Goal: Information Seeking & Learning: Learn about a topic

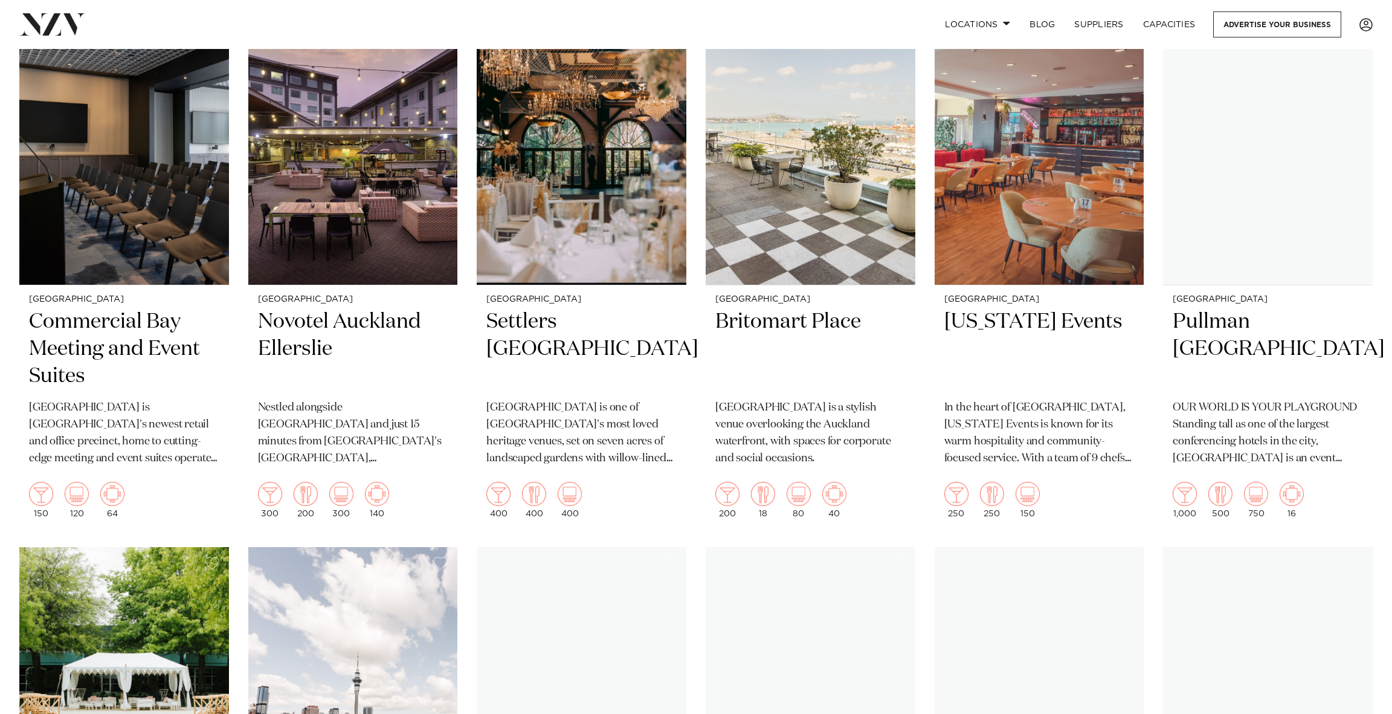
scroll to position [564, 0]
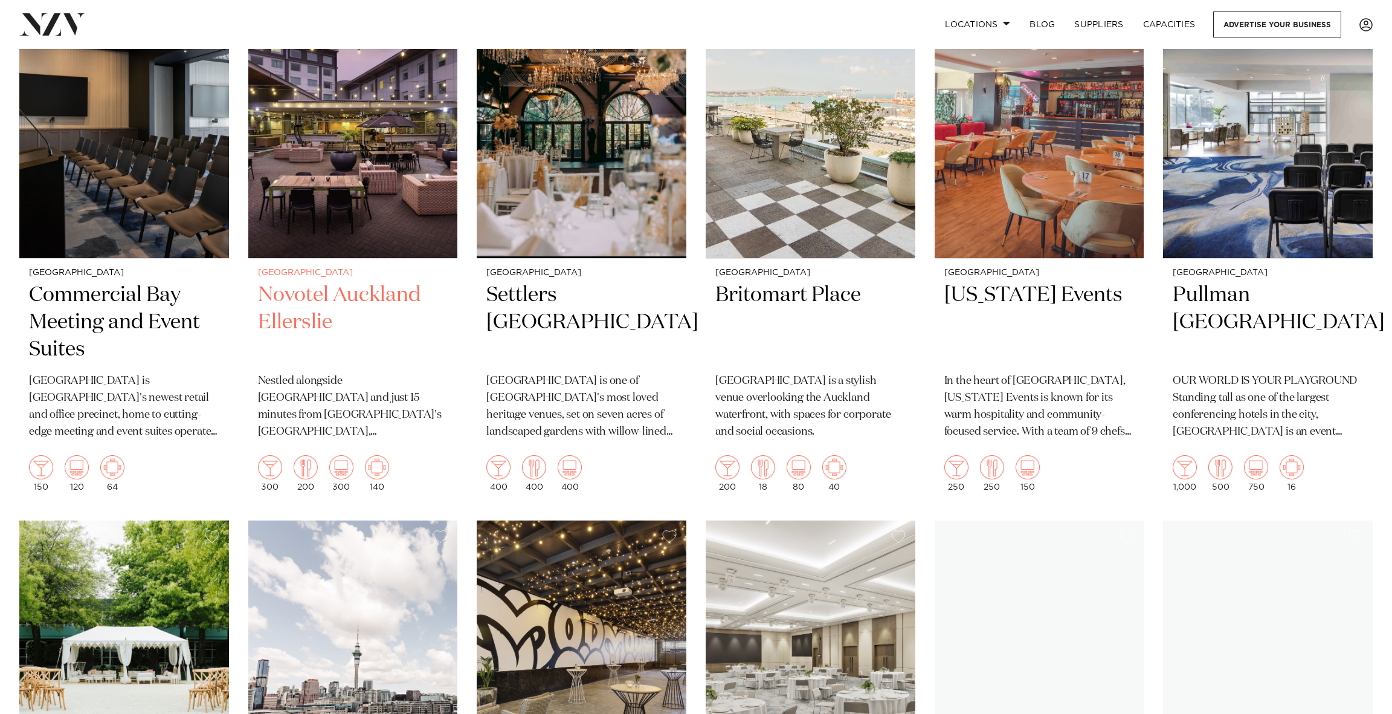
click at [454, 258] on img at bounding box center [353, 117] width 210 height 281
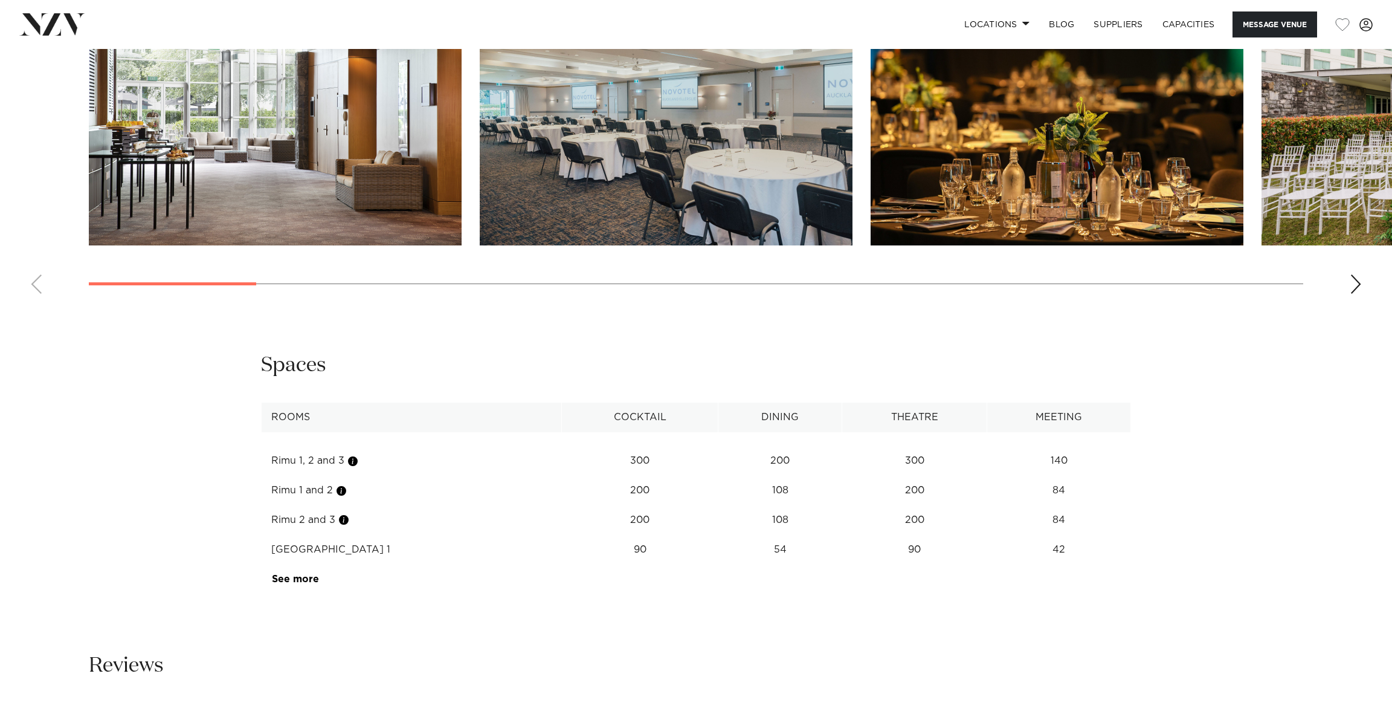
scroll to position [1551, 0]
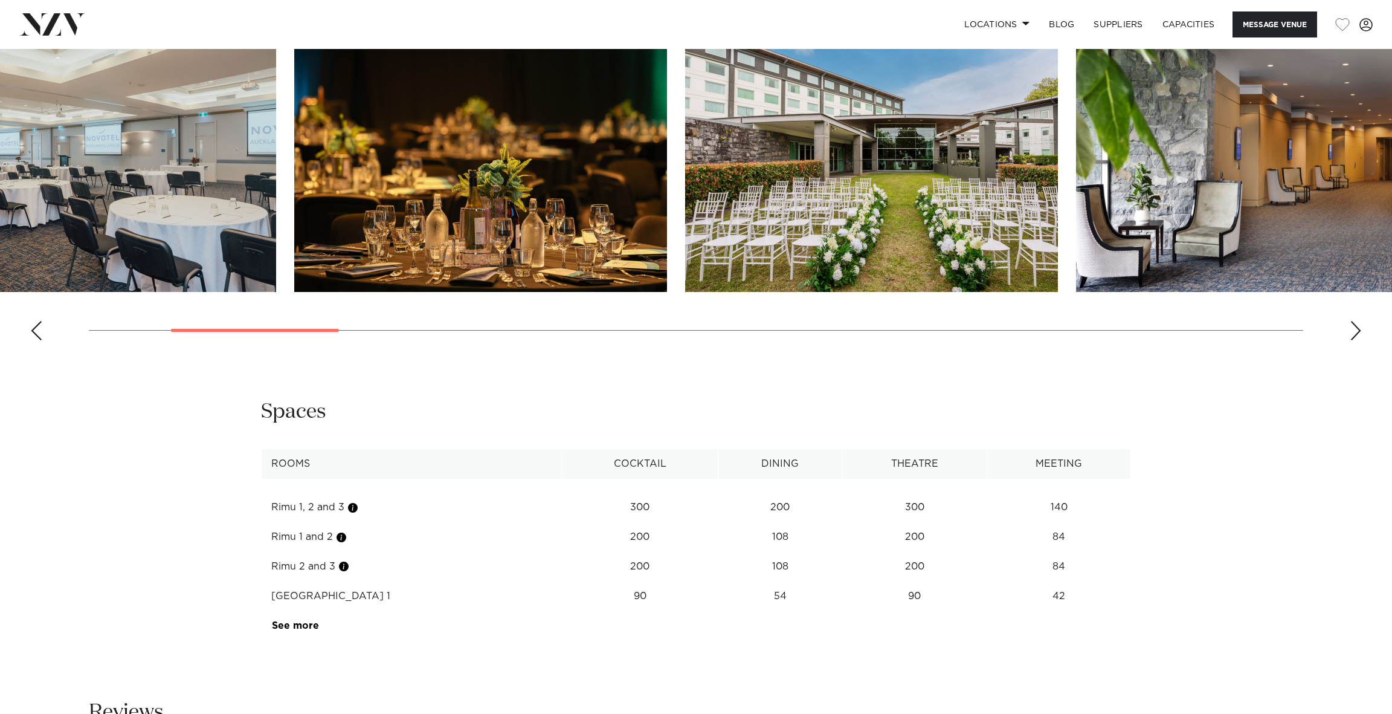
click at [467, 292] on img "3 / 21" at bounding box center [480, 155] width 373 height 274
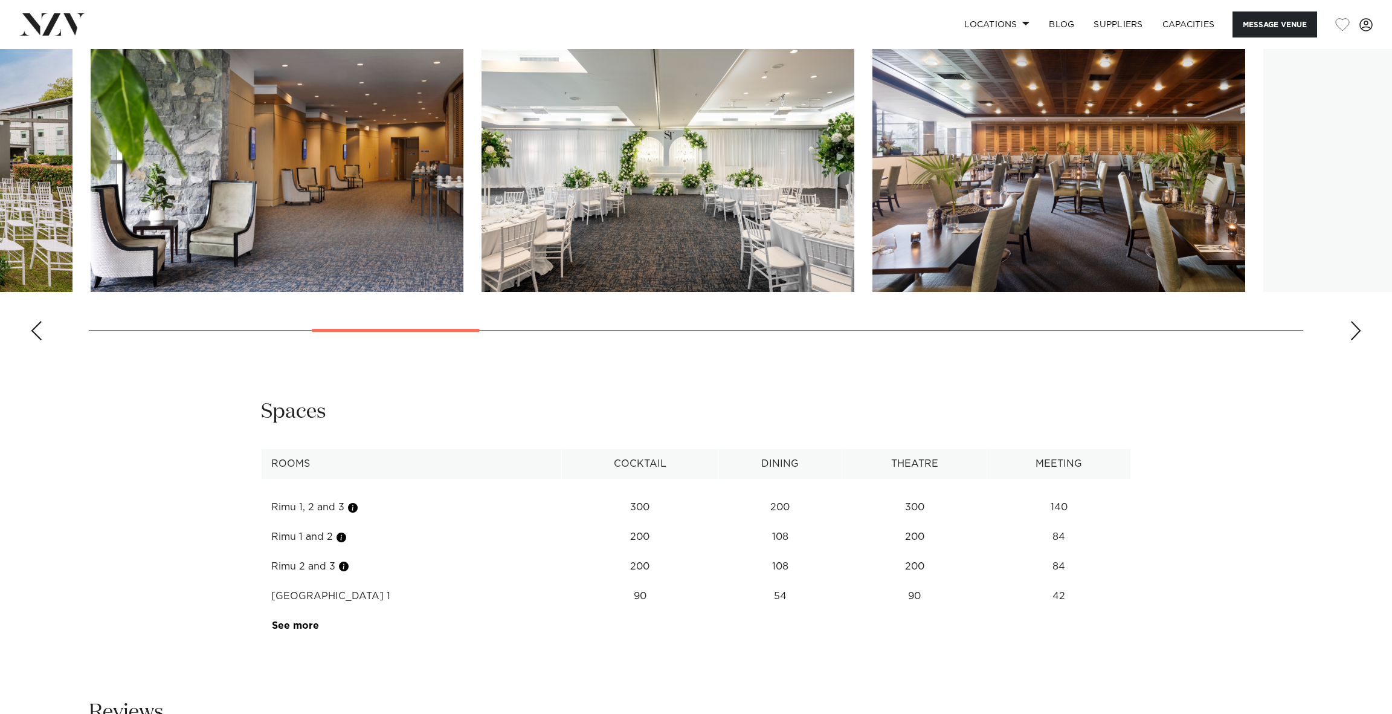
click at [274, 292] on img "5 / 21" at bounding box center [277, 155] width 373 height 274
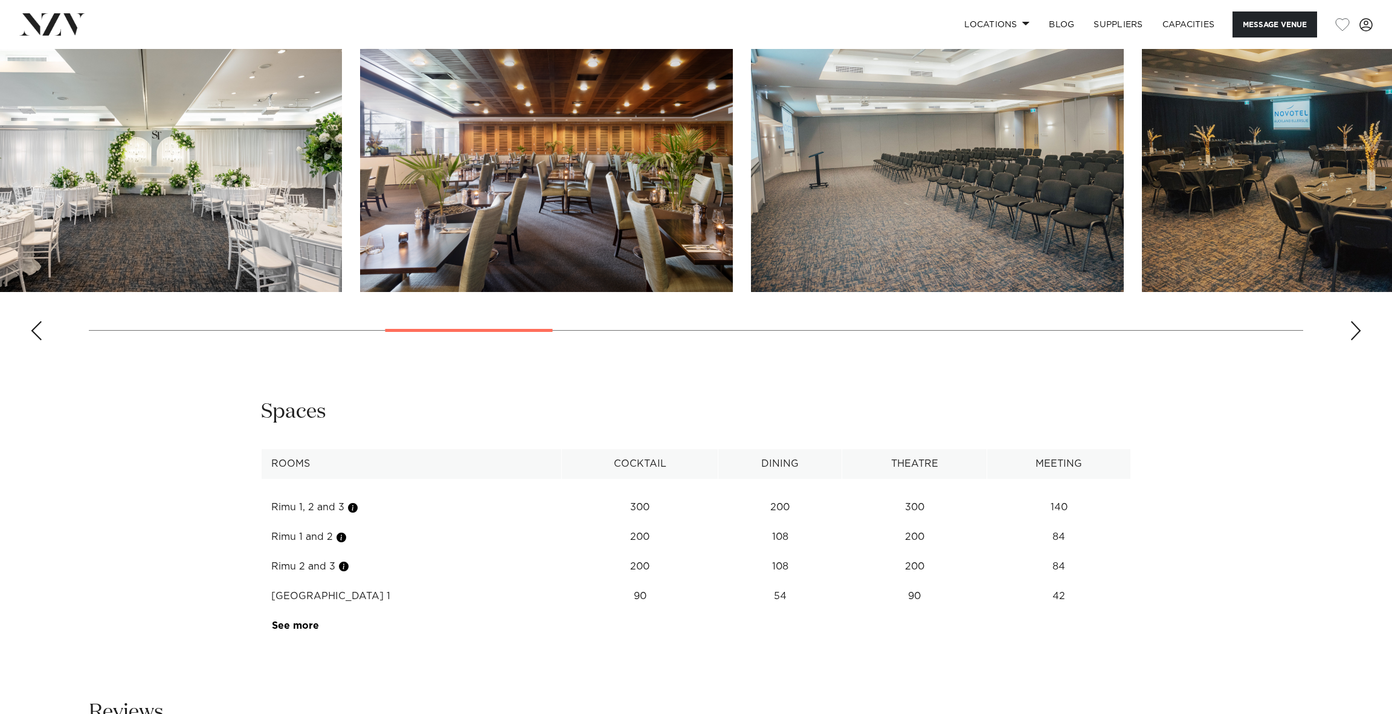
click at [673, 292] on img "7 / 21" at bounding box center [546, 155] width 373 height 274
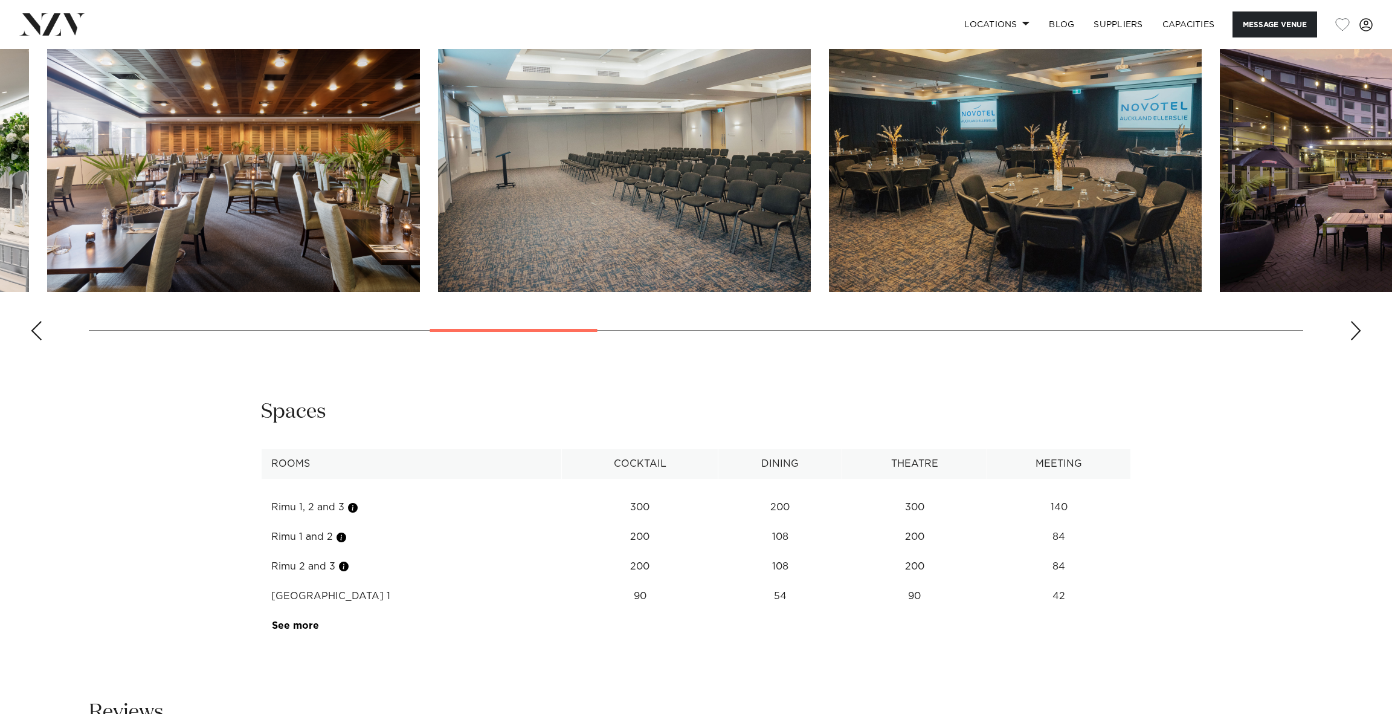
click at [672, 292] on img "8 / 21" at bounding box center [624, 155] width 373 height 274
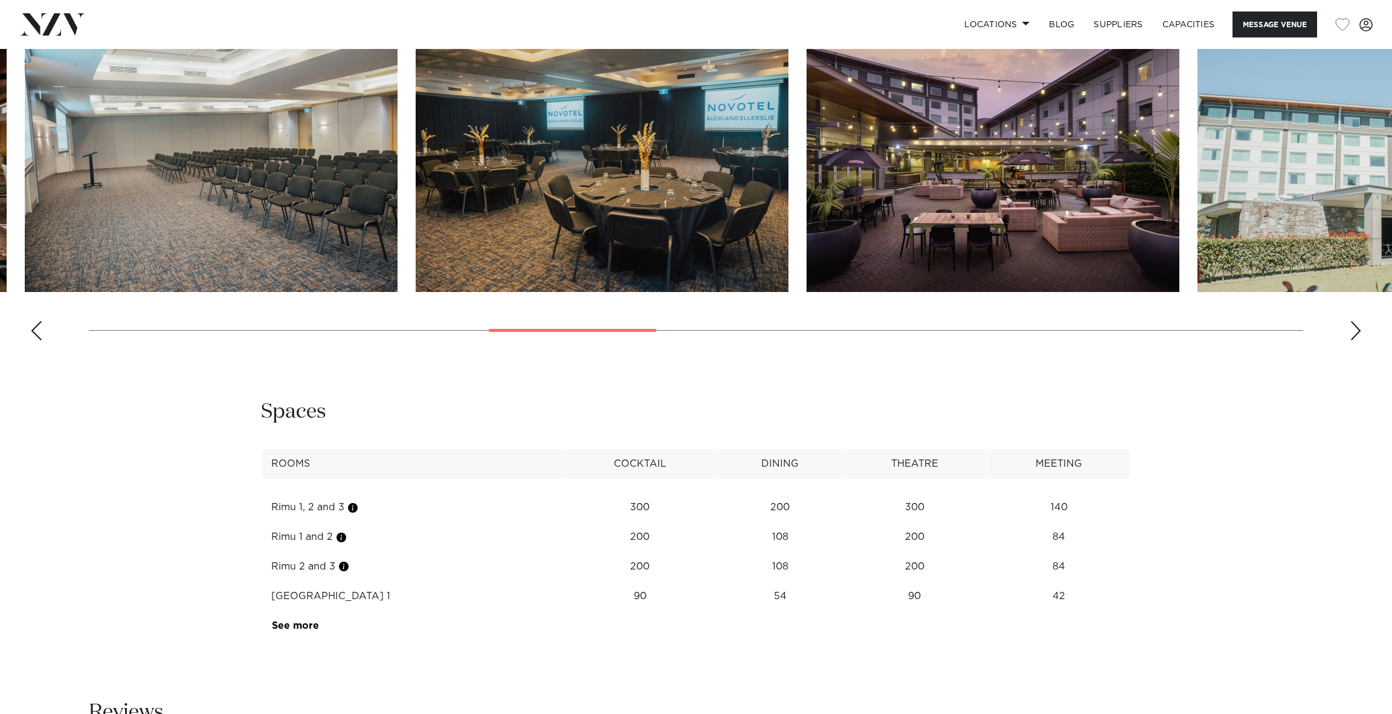
click at [723, 292] on img "9 / 21" at bounding box center [602, 155] width 373 height 274
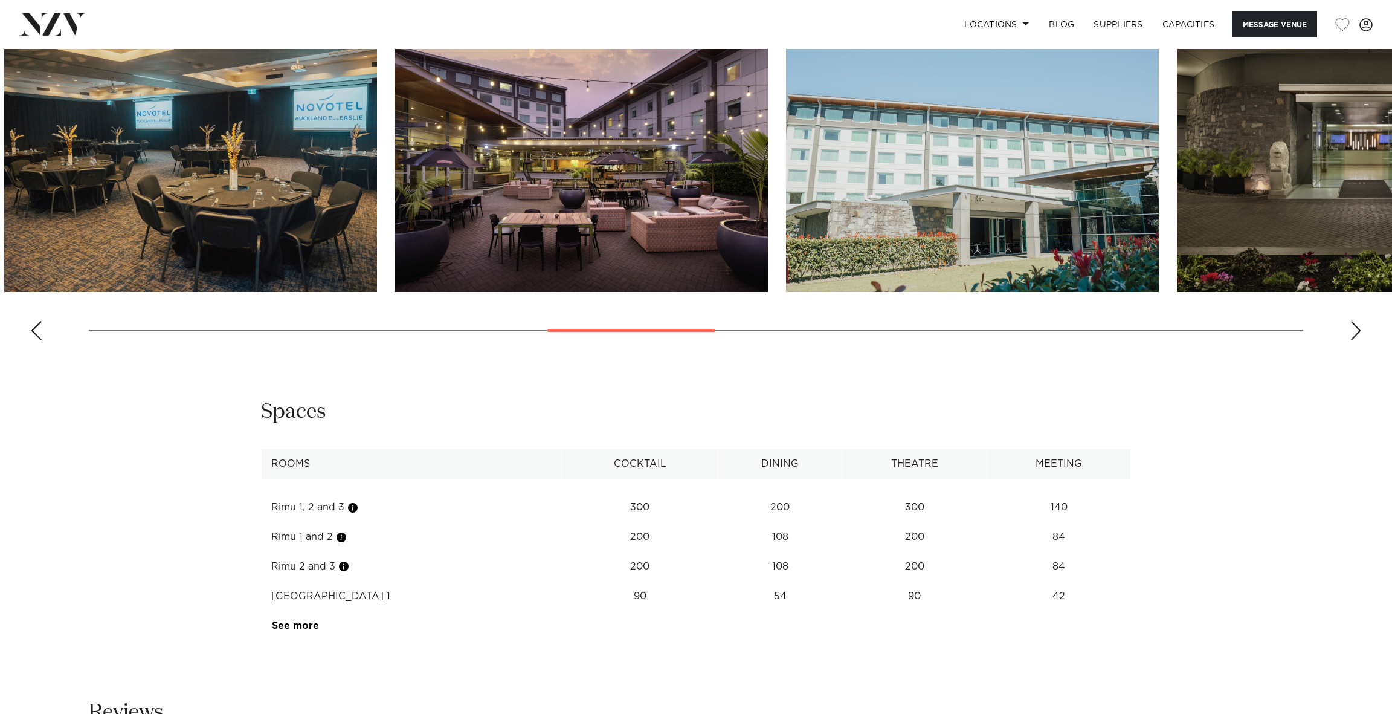
click at [630, 292] on img "10 / 21" at bounding box center [581, 155] width 373 height 274
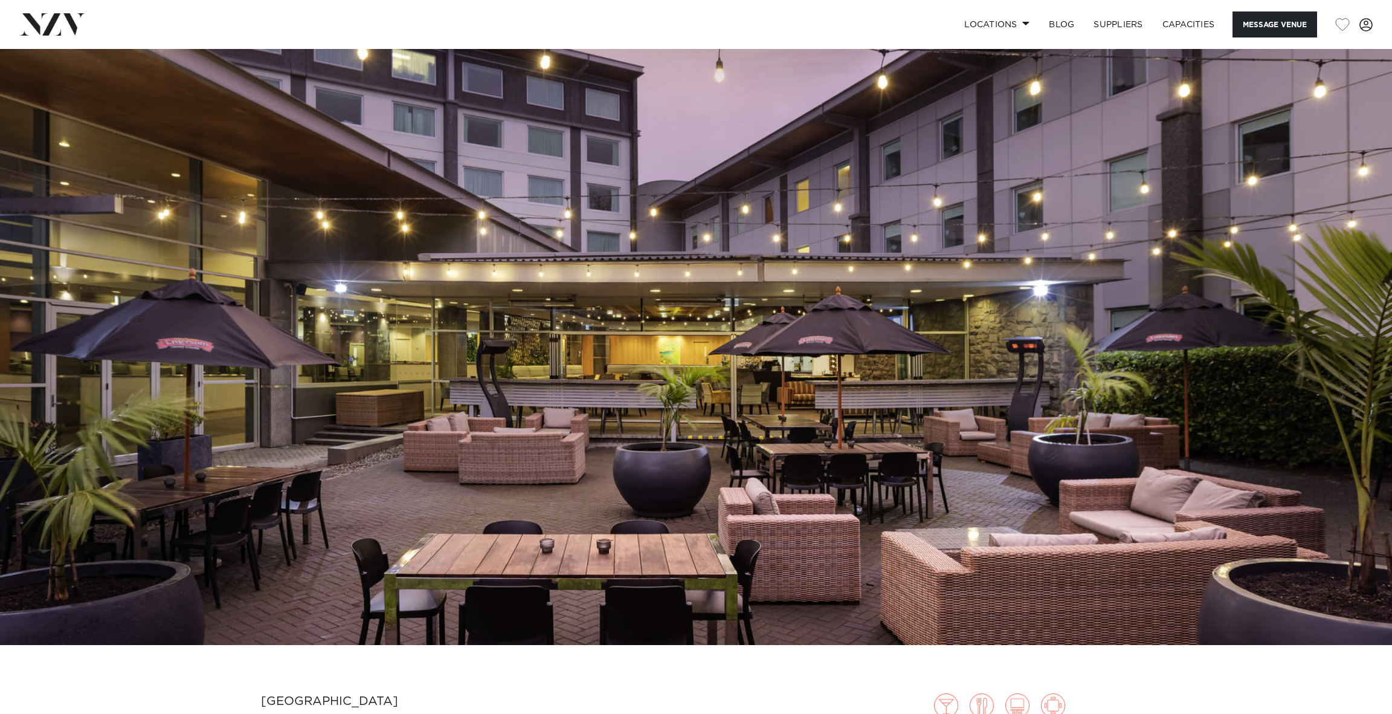
scroll to position [0, 0]
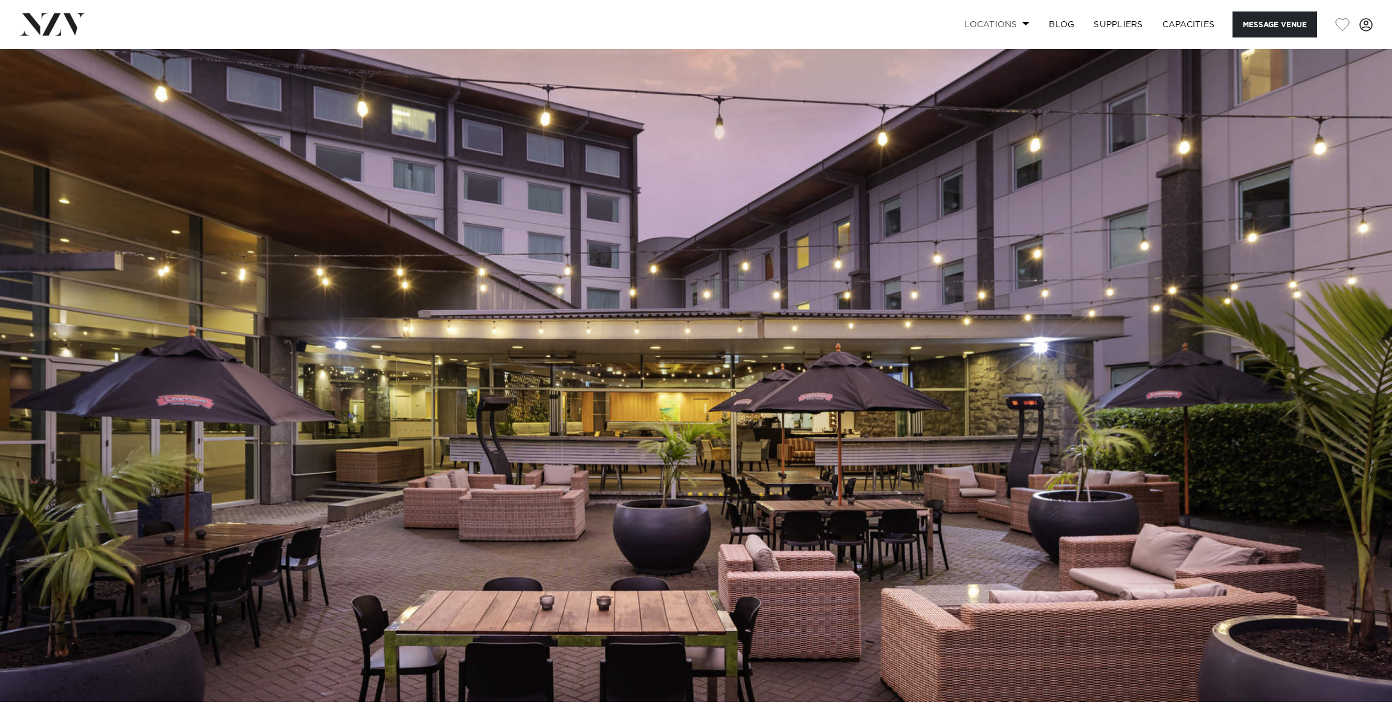
click at [955, 31] on link "Locations" at bounding box center [997, 24] width 85 height 26
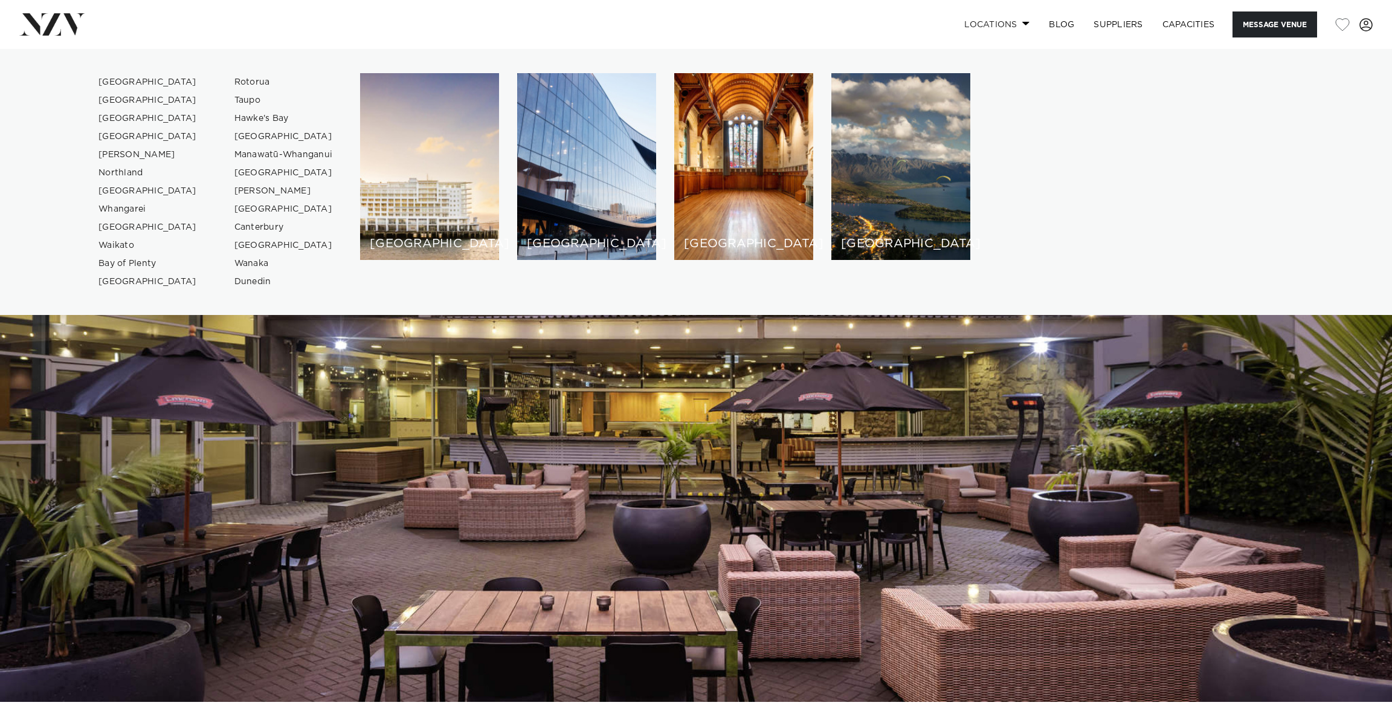
click at [955, 31] on link "Locations" at bounding box center [997, 24] width 85 height 26
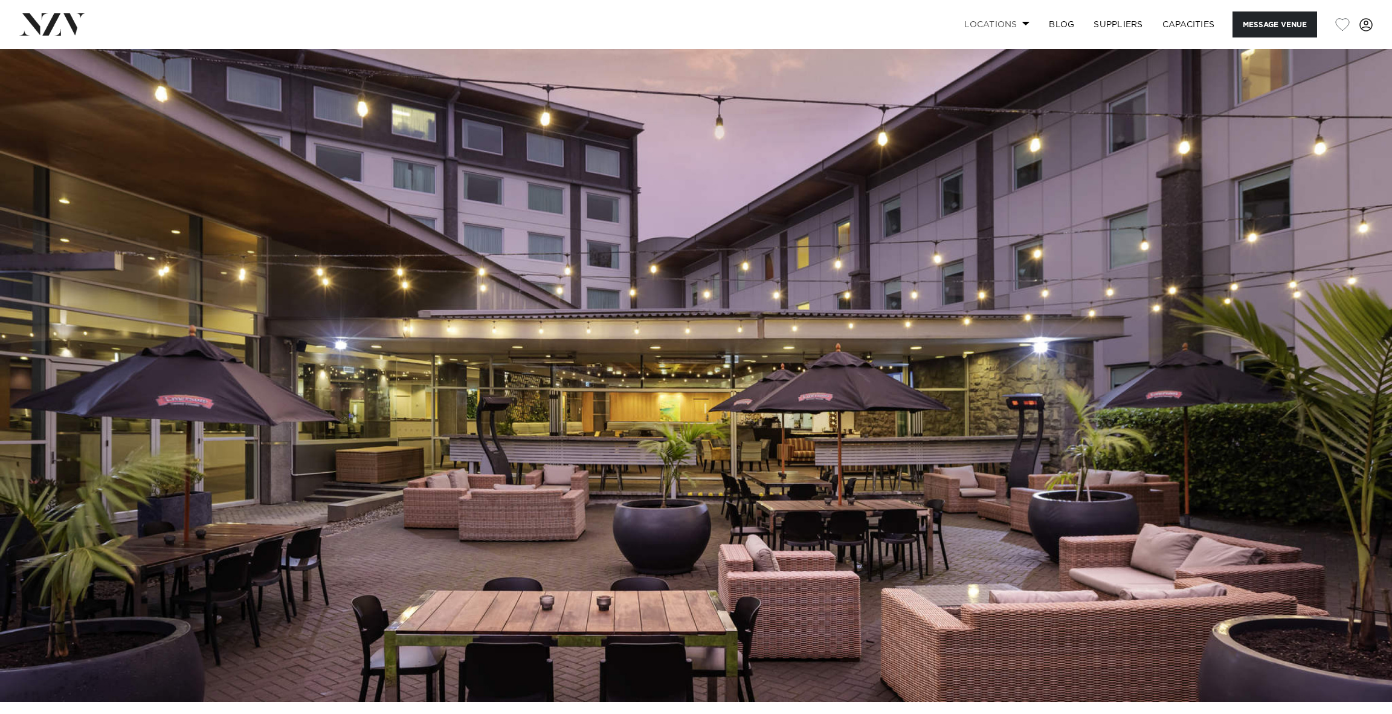
click at [955, 36] on link "Locations" at bounding box center [997, 24] width 85 height 26
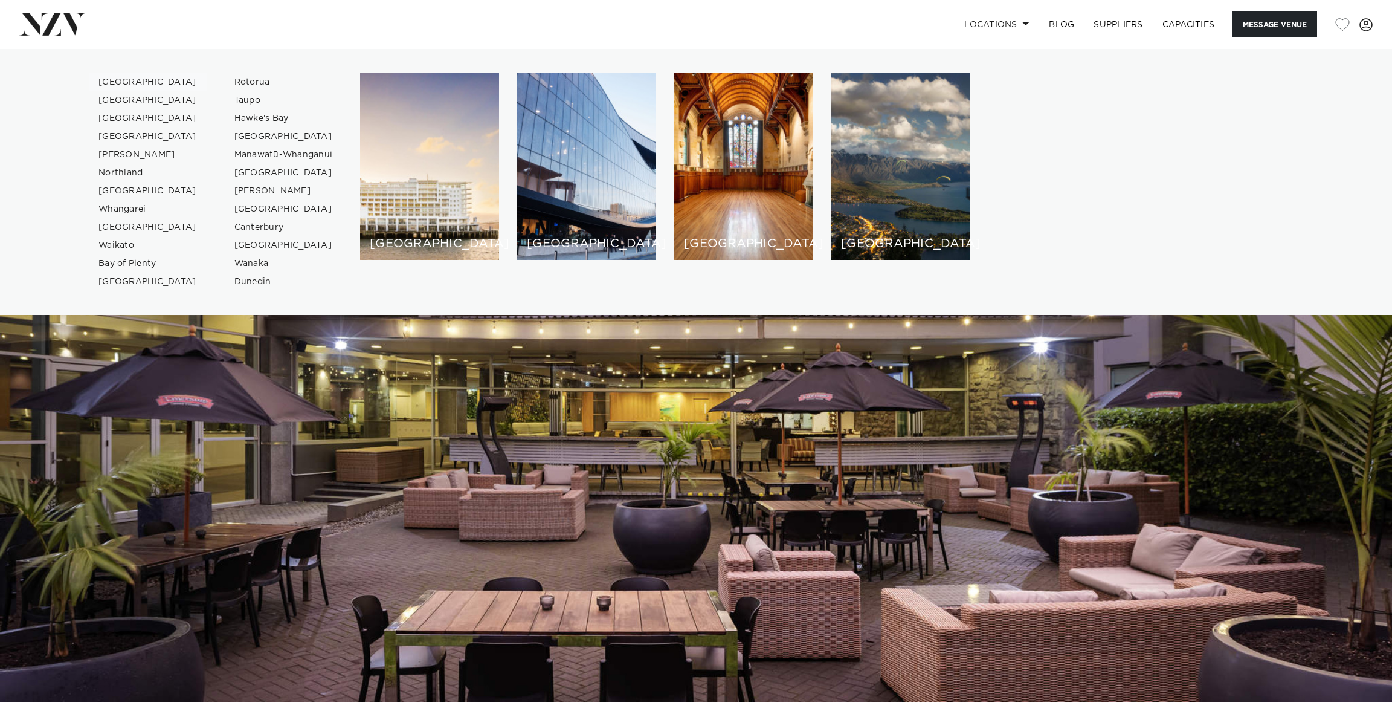
click at [169, 91] on link "[GEOGRAPHIC_DATA]" at bounding box center [148, 82] width 118 height 18
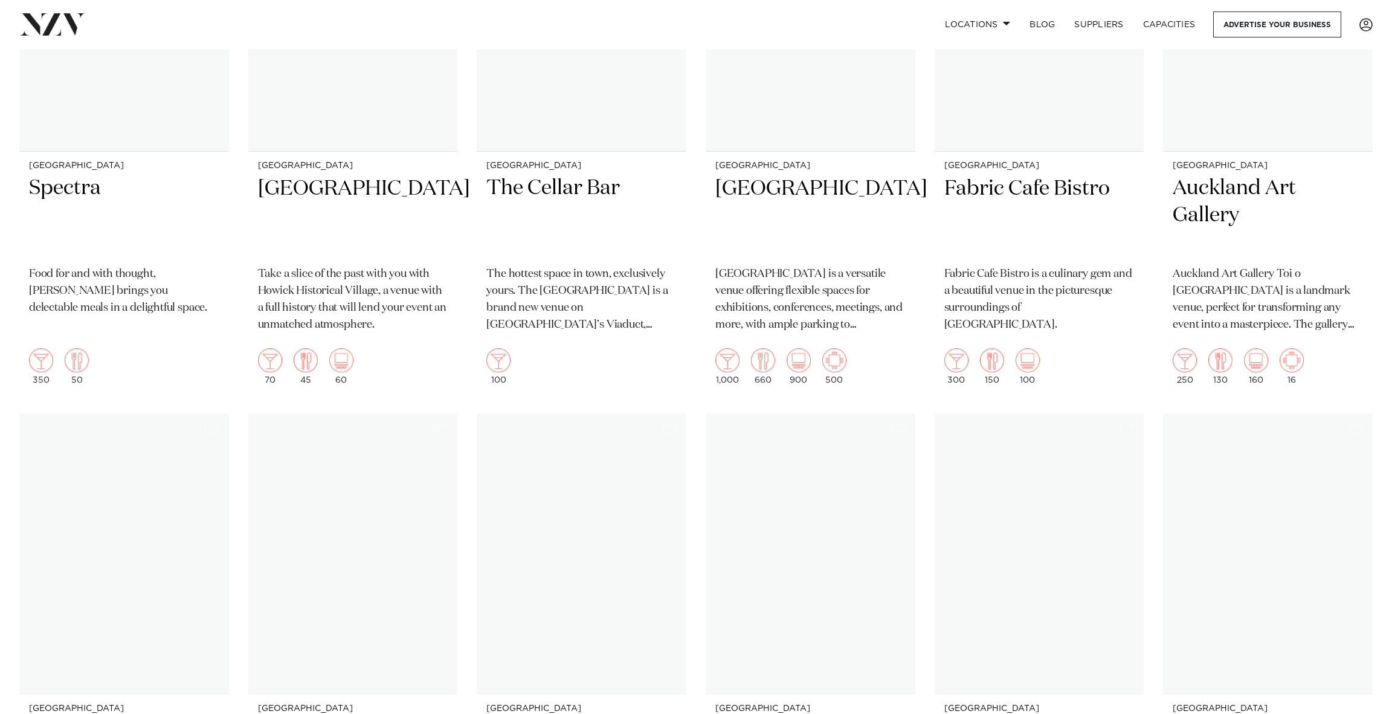
scroll to position [7895, 0]
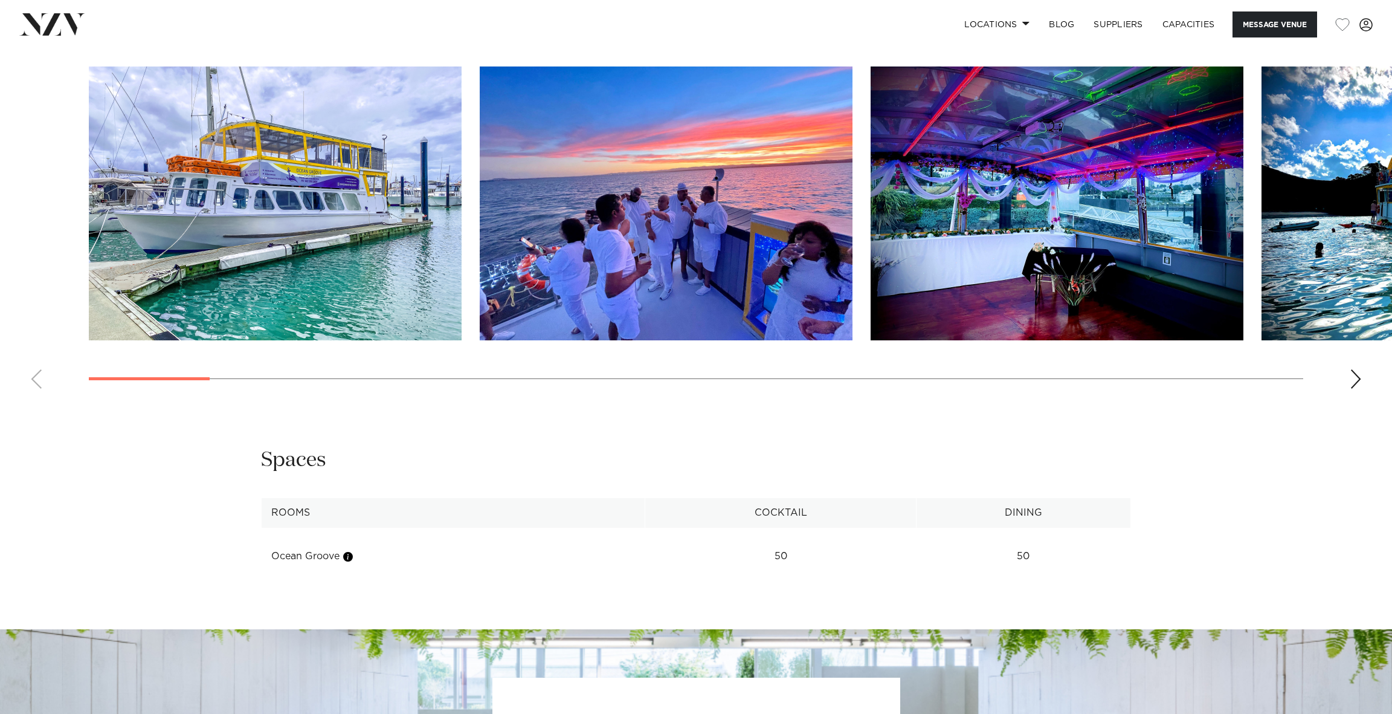
scroll to position [1410, 0]
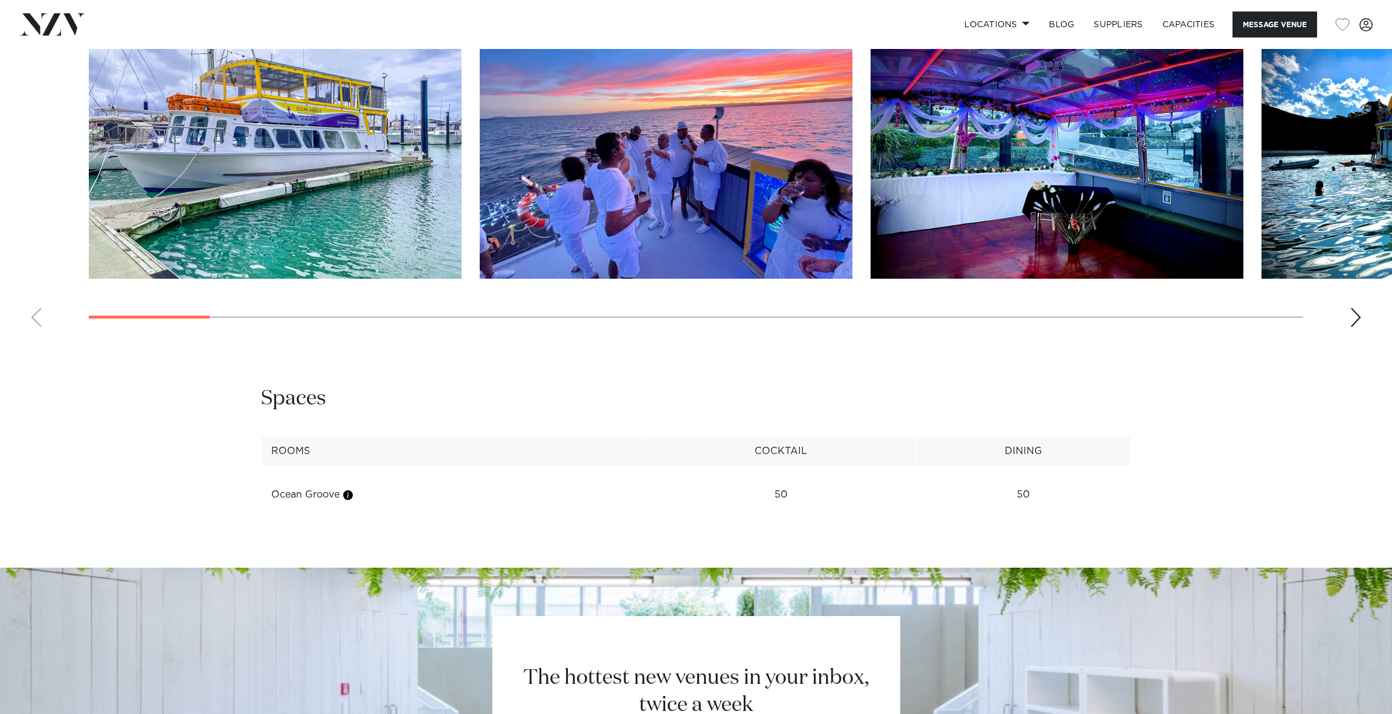
click at [384, 279] on img "1 / 29" at bounding box center [275, 142] width 373 height 274
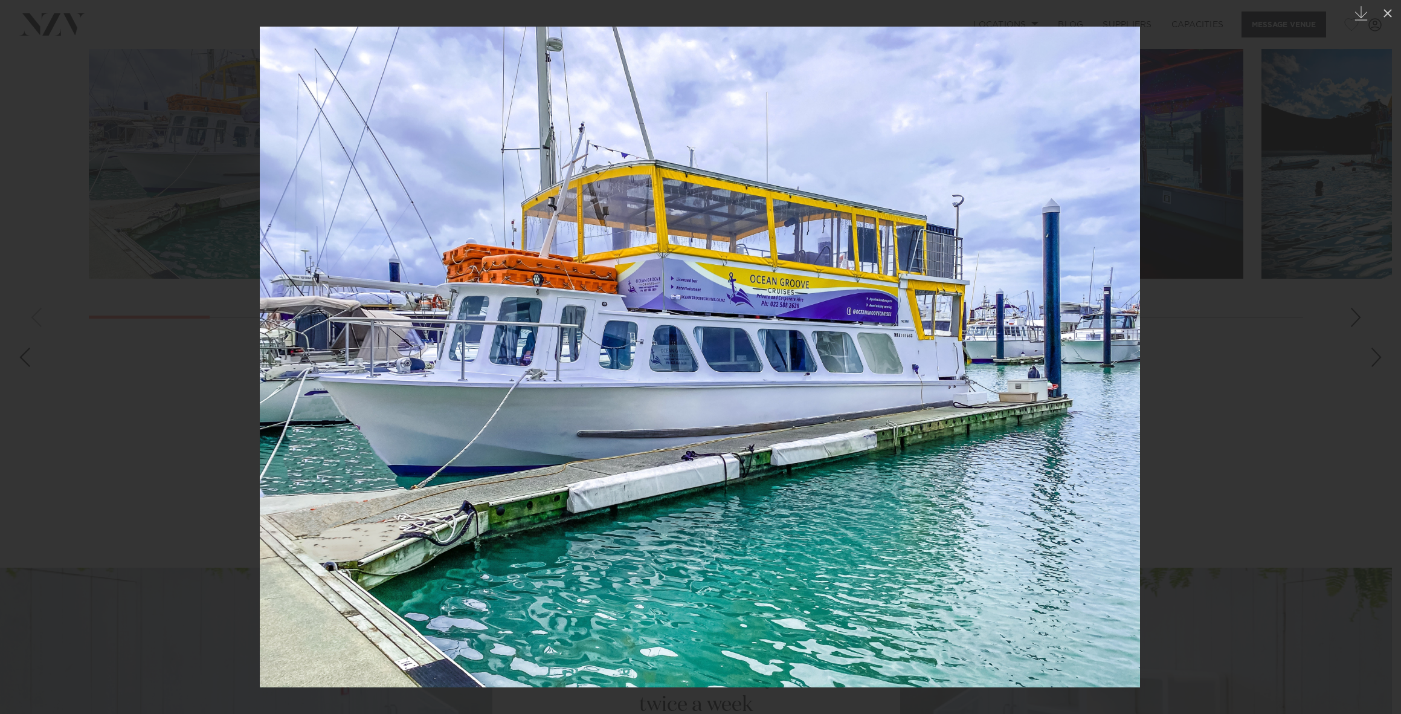
click at [1109, 369] on img at bounding box center [700, 357] width 880 height 660
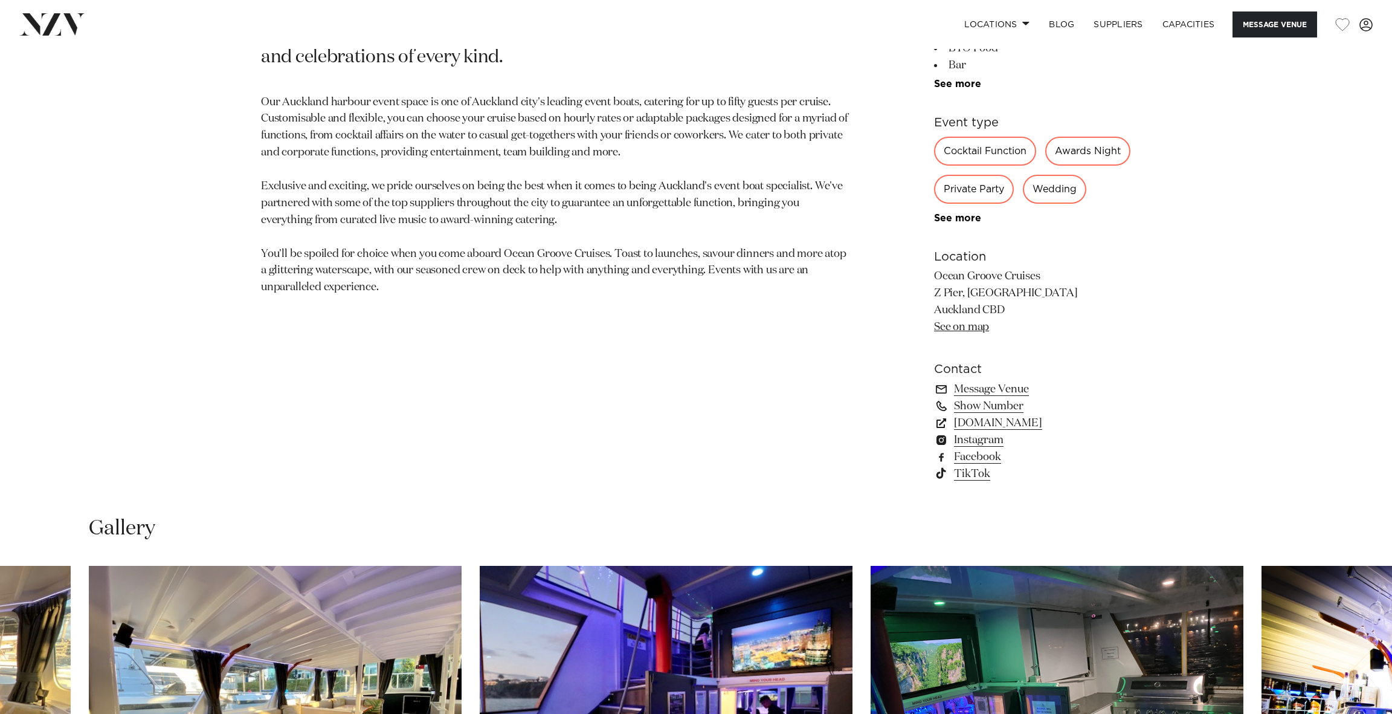
scroll to position [846, 0]
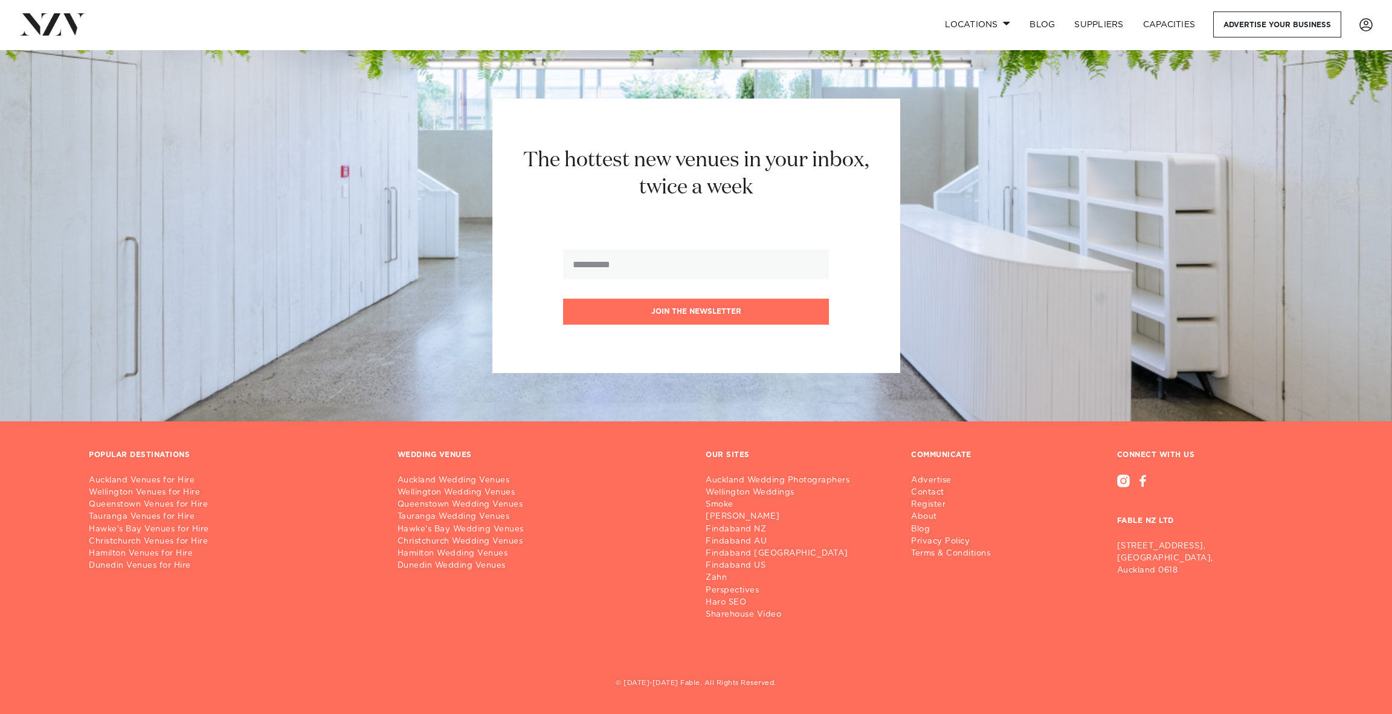
scroll to position [13067, 0]
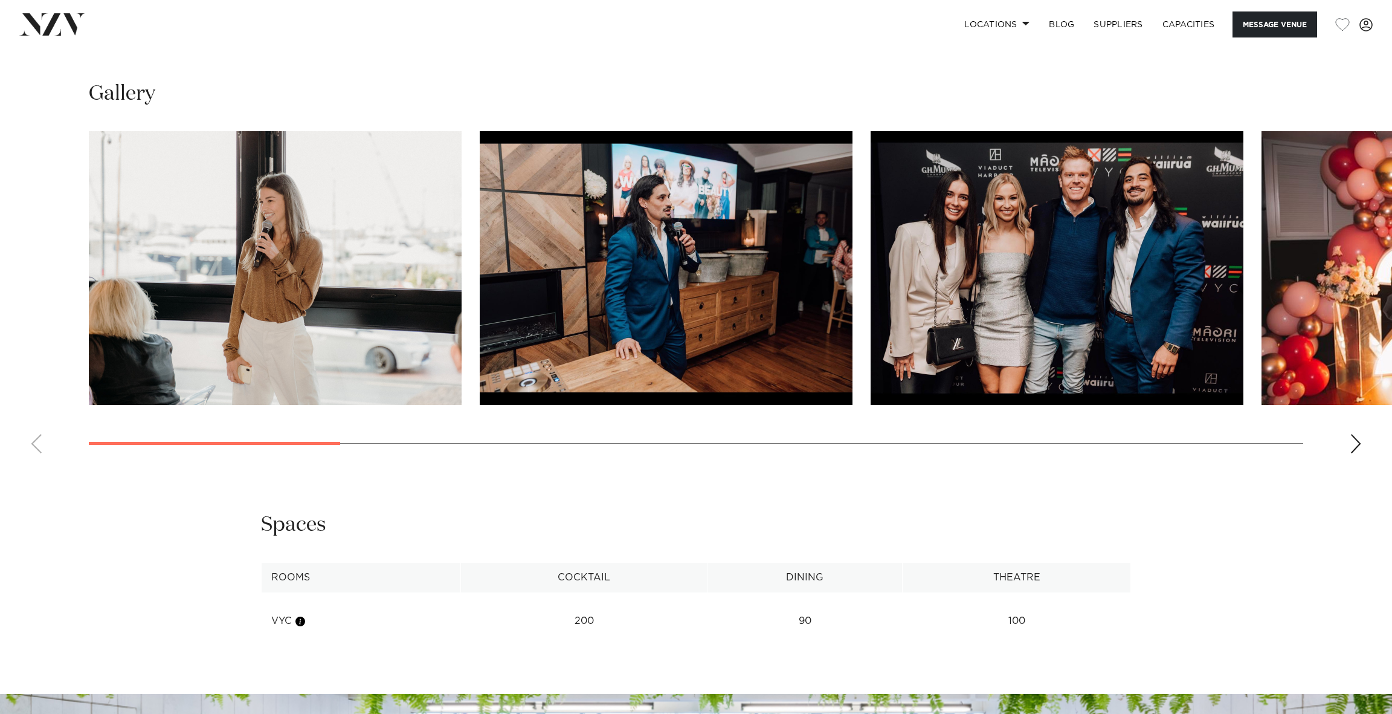
scroll to position [1269, 0]
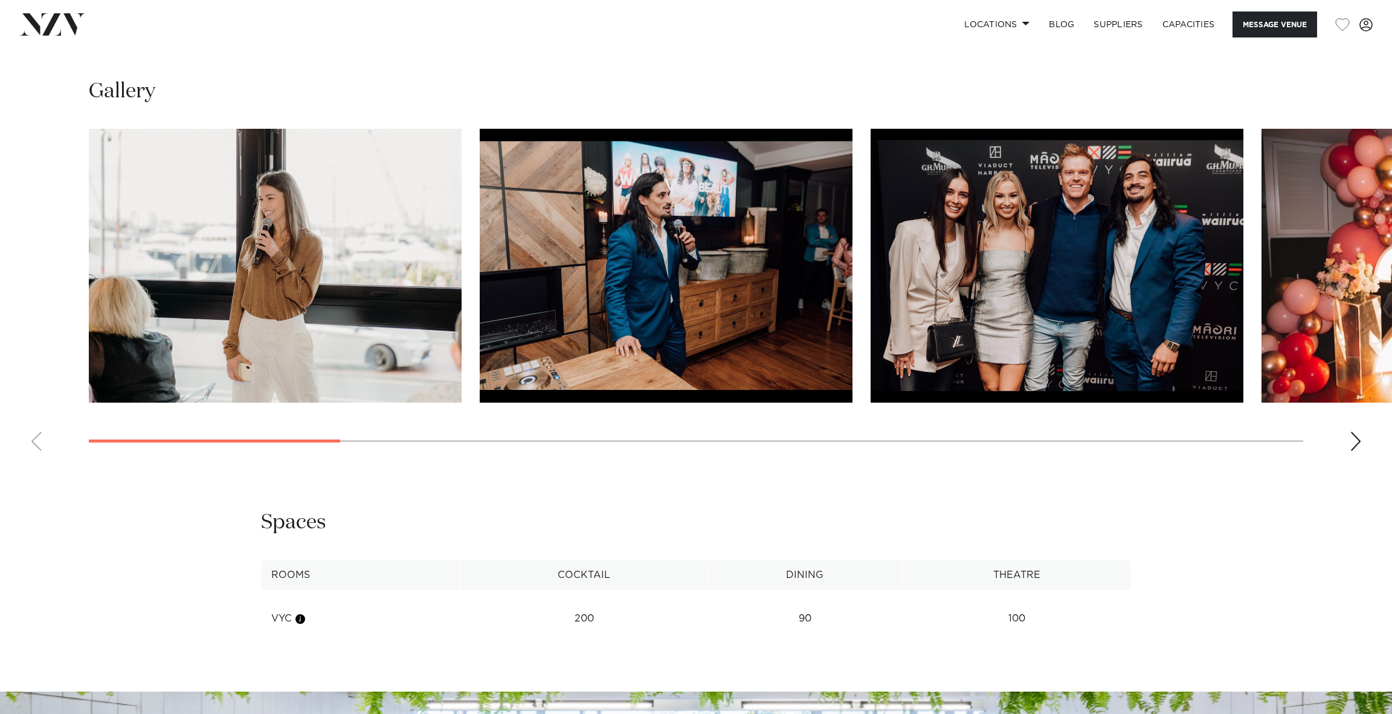
click at [321, 402] on img "1 / 14" at bounding box center [275, 266] width 373 height 274
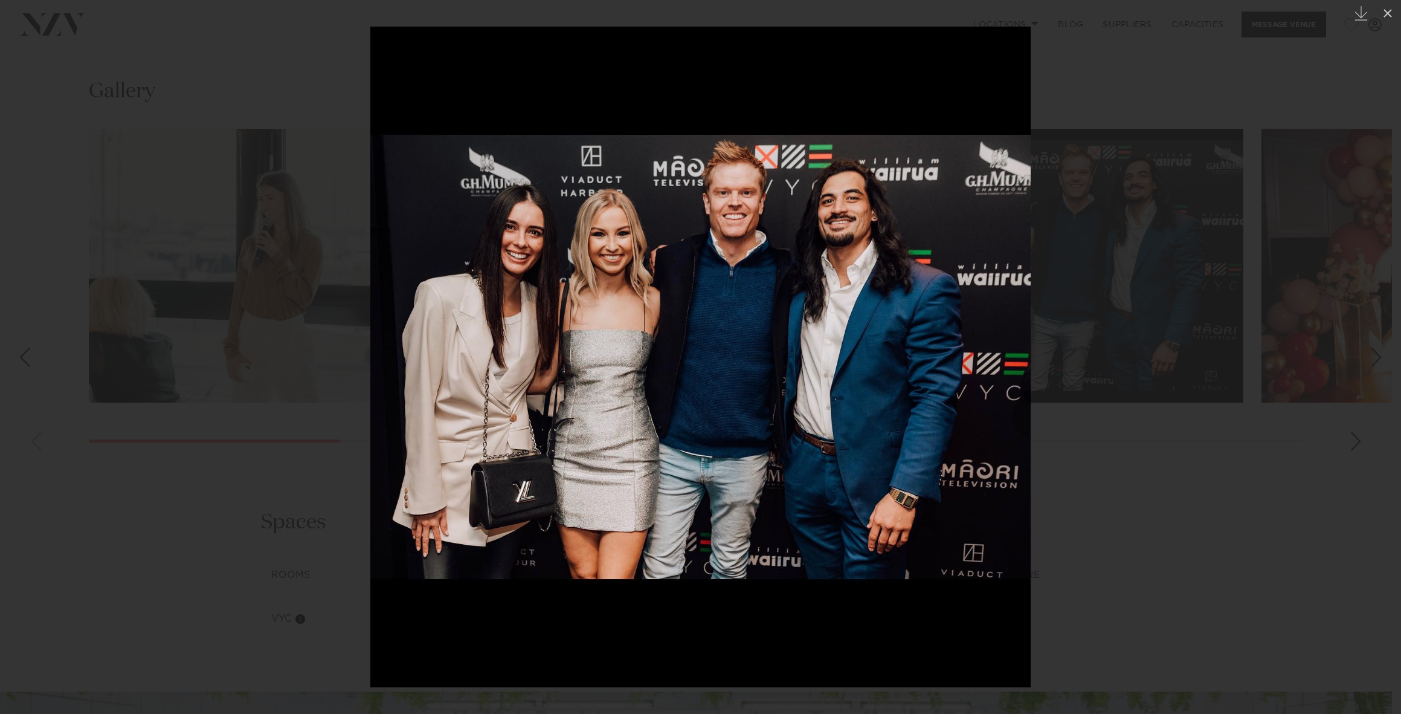
click at [1218, 235] on div at bounding box center [700, 357] width 1401 height 714
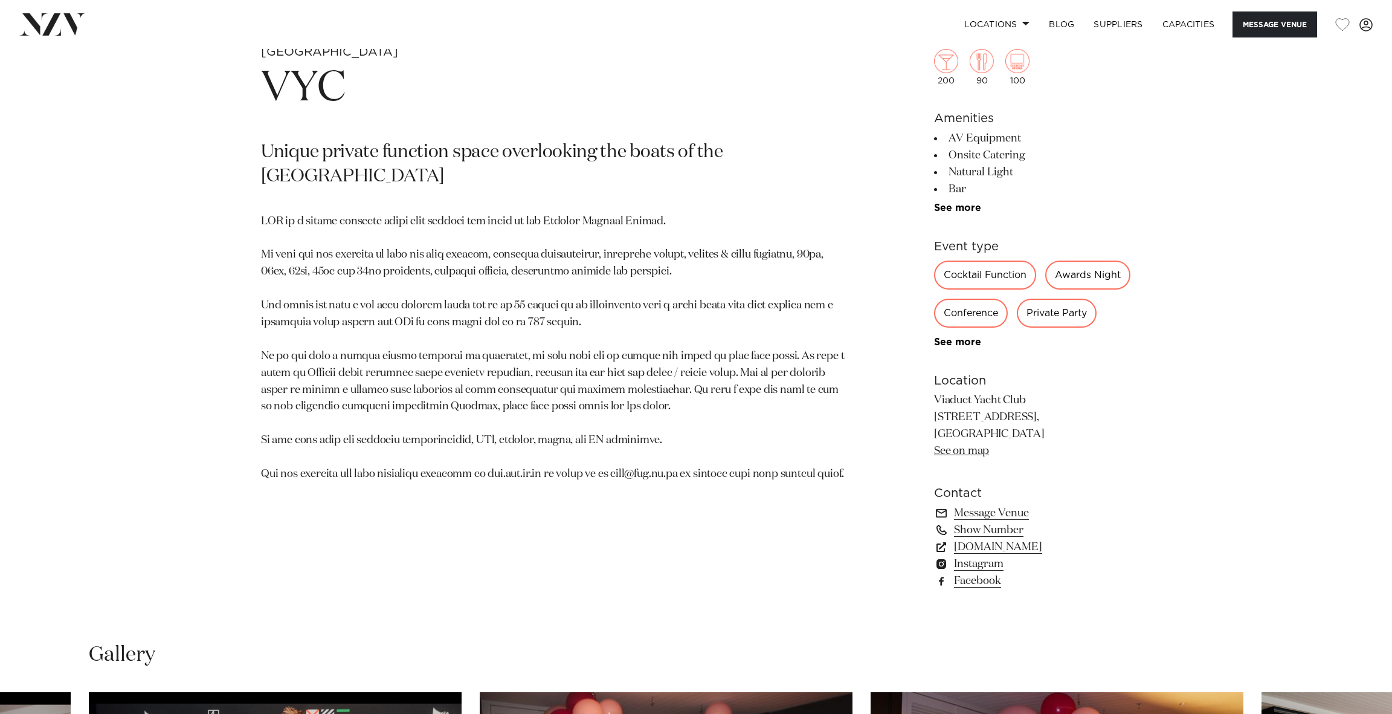
scroll to position [940, 0]
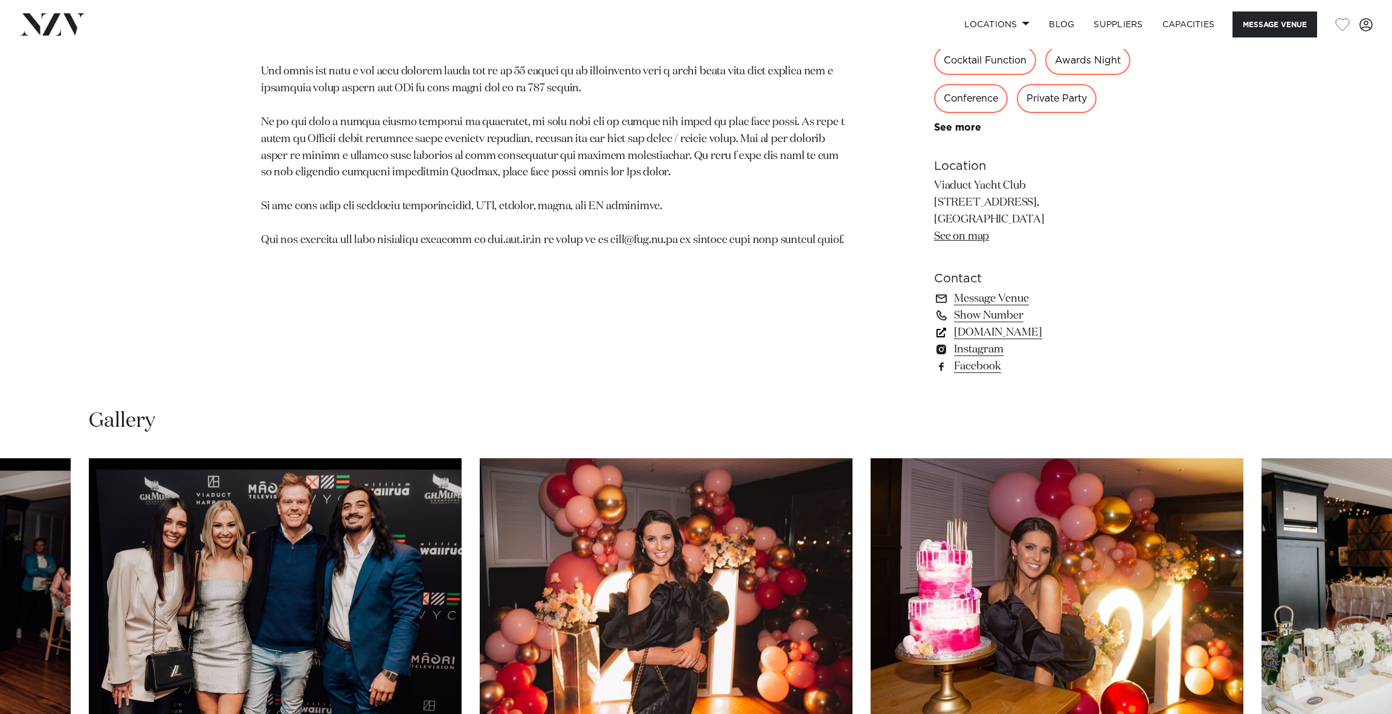
click at [934, 341] on link "www.vyc.co.nz" at bounding box center [1032, 332] width 197 height 17
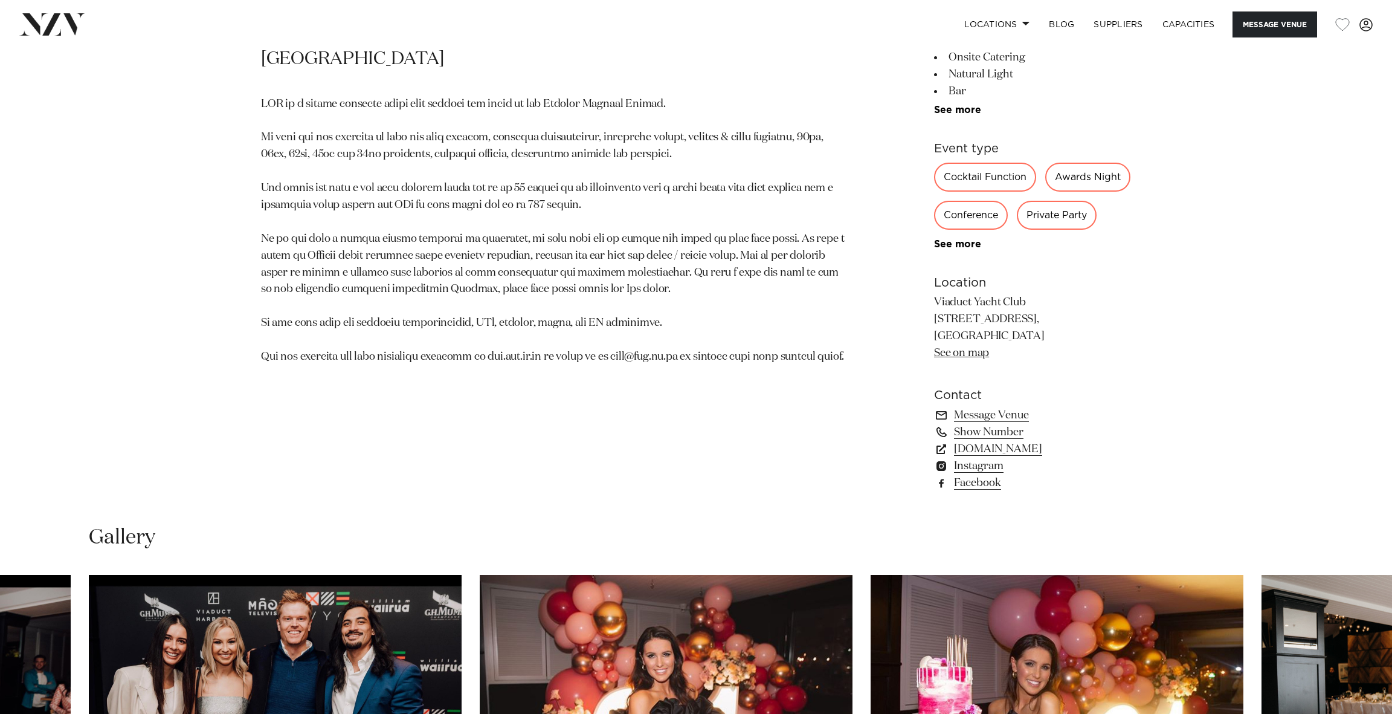
scroll to position [517, 0]
